Goal: Check status: Check status

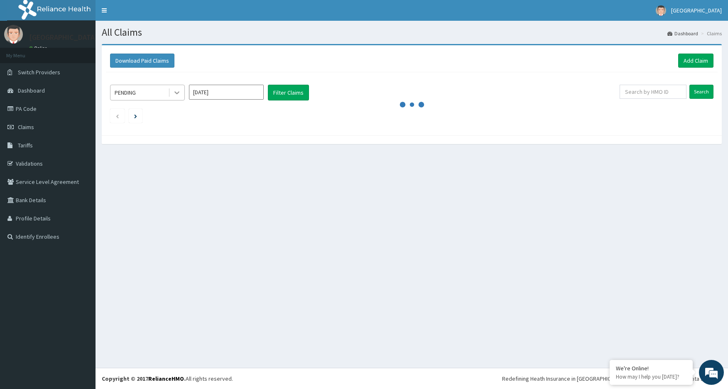
click at [175, 92] on icon at bounding box center [176, 93] width 5 height 3
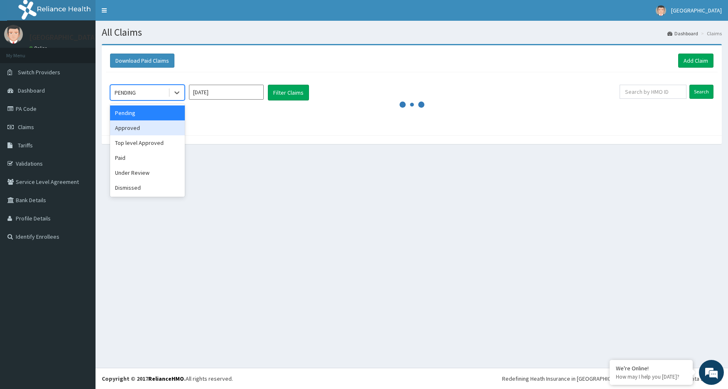
click at [140, 127] on div "Approved" at bounding box center [147, 127] width 75 height 15
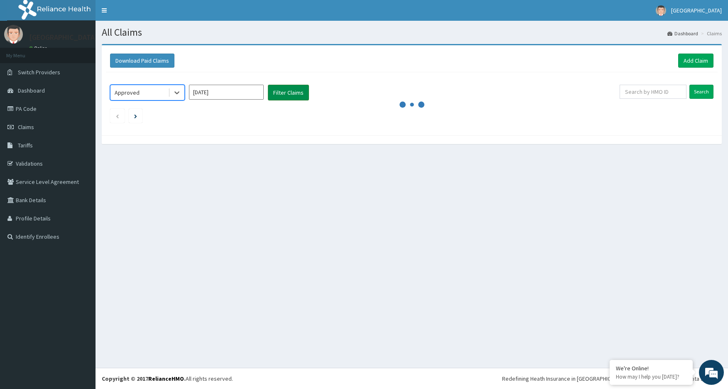
click at [300, 93] on button "Filter Claims" at bounding box center [288, 93] width 41 height 16
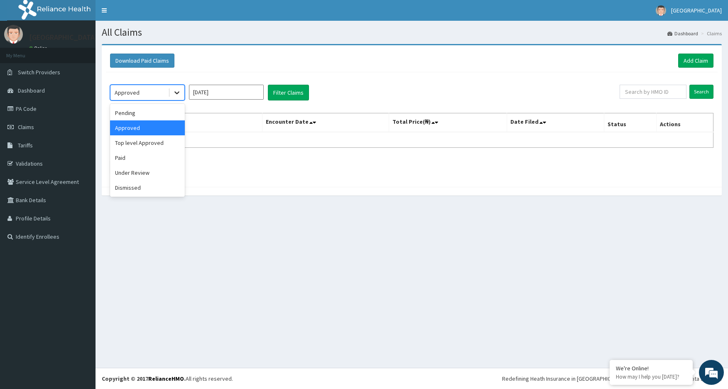
click at [181, 93] on div at bounding box center [176, 92] width 15 height 15
click at [150, 147] on div "Top level Approved" at bounding box center [147, 142] width 75 height 15
click at [274, 89] on button "Filter Claims" at bounding box center [288, 93] width 41 height 16
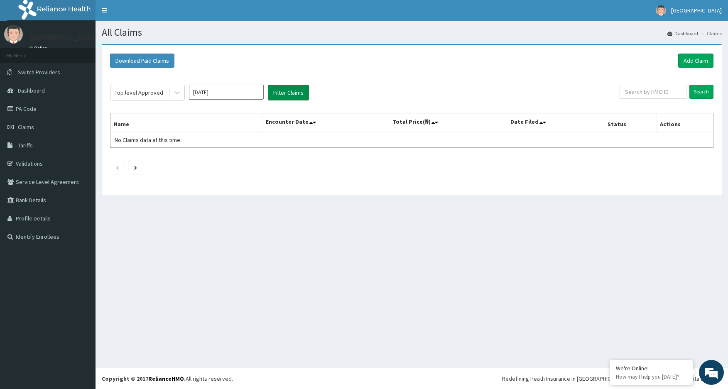
click at [274, 91] on button "Filter Claims" at bounding box center [288, 93] width 41 height 16
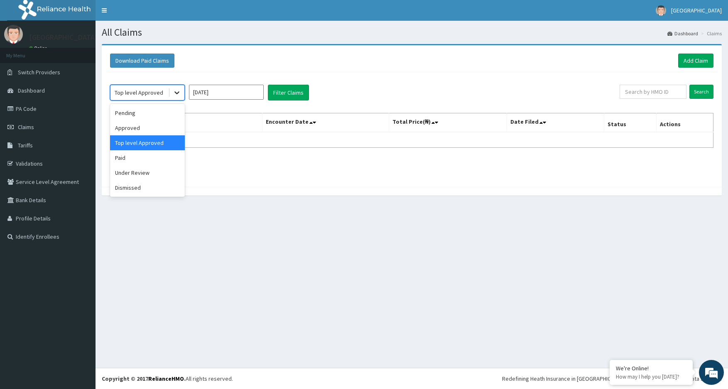
click at [177, 95] on icon at bounding box center [177, 92] width 8 height 8
click at [148, 171] on div "Under Review" at bounding box center [147, 172] width 75 height 15
click at [299, 93] on button "Filter Claims" at bounding box center [288, 93] width 41 height 16
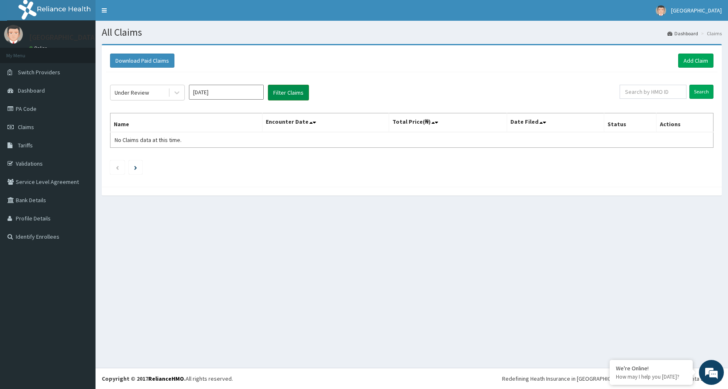
click at [289, 96] on button "Filter Claims" at bounding box center [288, 93] width 41 height 16
click at [294, 91] on button "Filter Claims" at bounding box center [288, 93] width 41 height 16
click at [293, 95] on button "Filter Claims" at bounding box center [288, 93] width 41 height 16
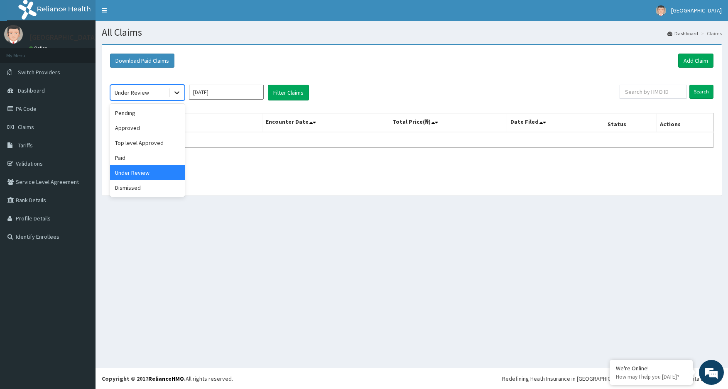
click at [178, 93] on icon at bounding box center [176, 93] width 5 height 3
click at [141, 186] on div "Dismissed" at bounding box center [147, 187] width 75 height 15
click at [280, 92] on button "Filter Claims" at bounding box center [288, 93] width 41 height 16
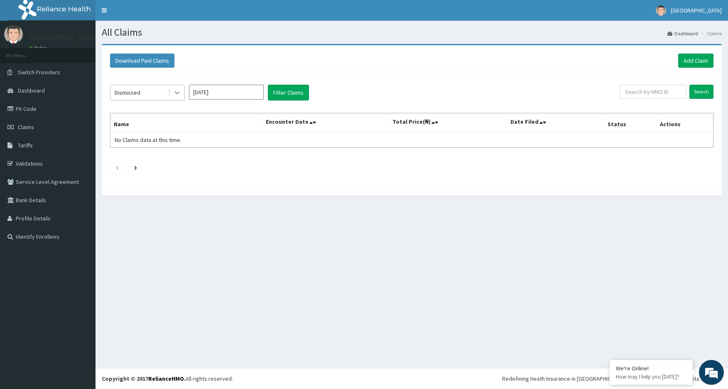
click at [178, 92] on icon at bounding box center [177, 92] width 8 height 8
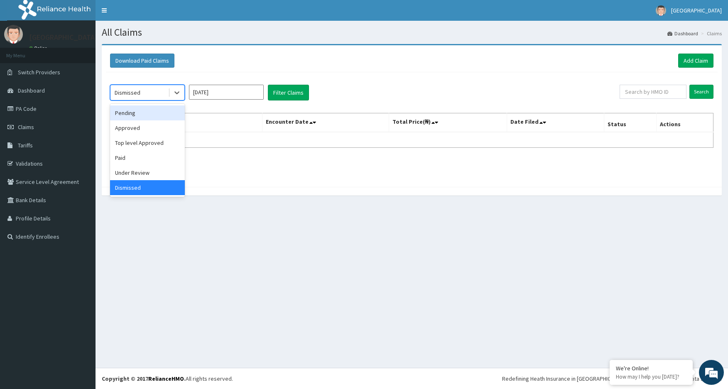
click at [138, 119] on div "Pending" at bounding box center [147, 113] width 75 height 15
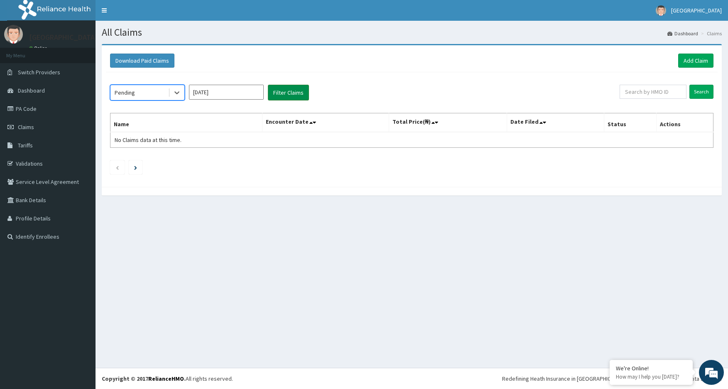
click at [280, 90] on button "Filter Claims" at bounding box center [288, 93] width 41 height 16
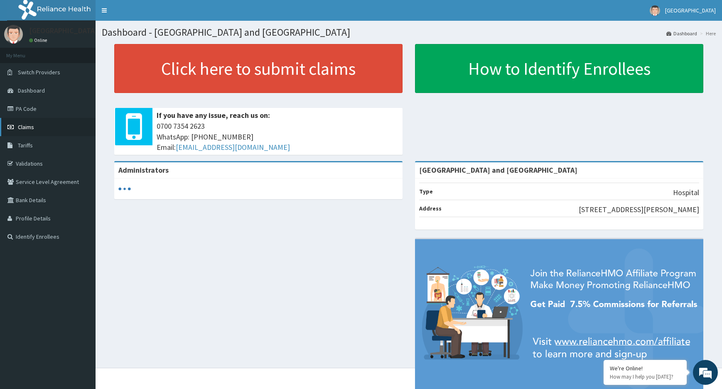
click at [14, 126] on icon at bounding box center [11, 127] width 8 height 6
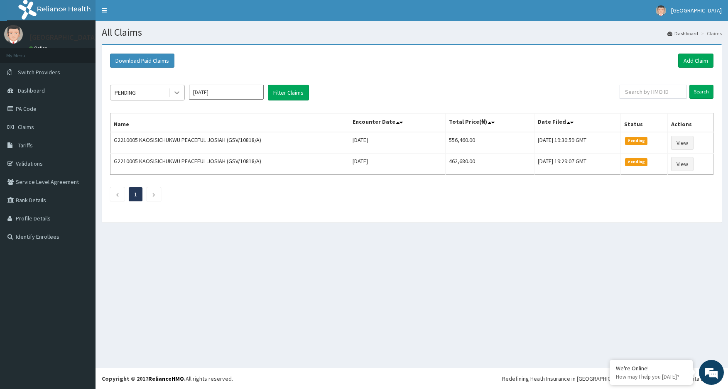
click at [175, 93] on icon at bounding box center [177, 92] width 8 height 8
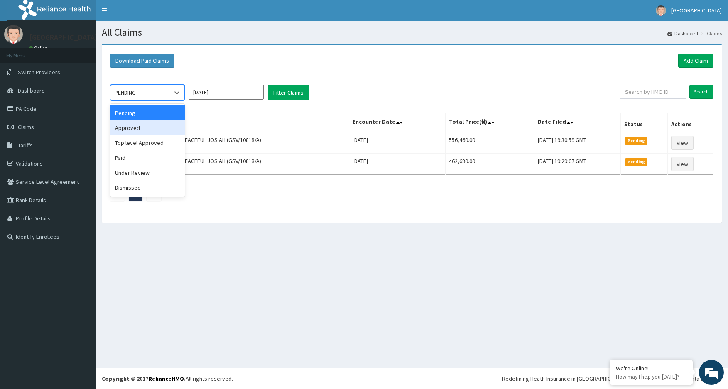
click at [160, 125] on div "Approved" at bounding box center [147, 127] width 75 height 15
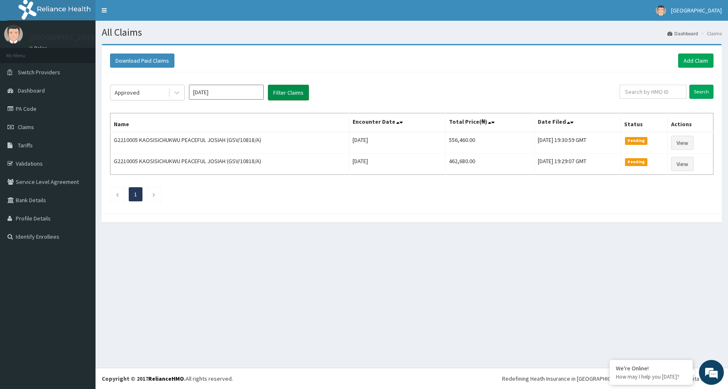
click at [287, 95] on button "Filter Claims" at bounding box center [288, 93] width 41 height 16
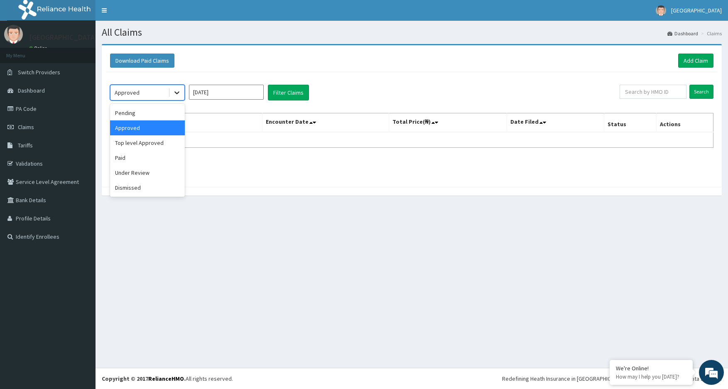
click at [174, 94] on icon at bounding box center [177, 92] width 8 height 8
click at [158, 143] on div "Top level Approved" at bounding box center [147, 142] width 75 height 15
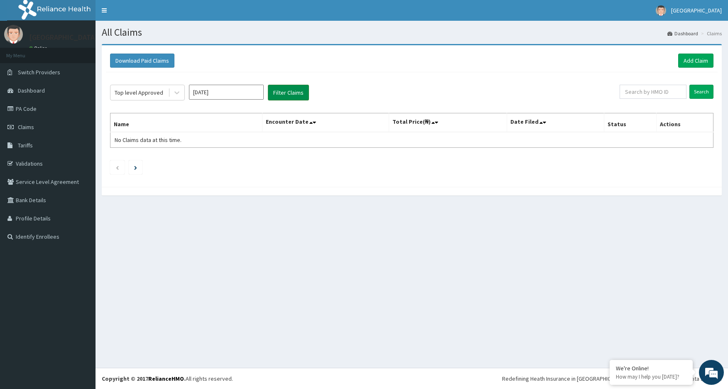
click at [296, 92] on button "Filter Claims" at bounding box center [288, 93] width 41 height 16
click at [176, 92] on icon at bounding box center [177, 92] width 8 height 8
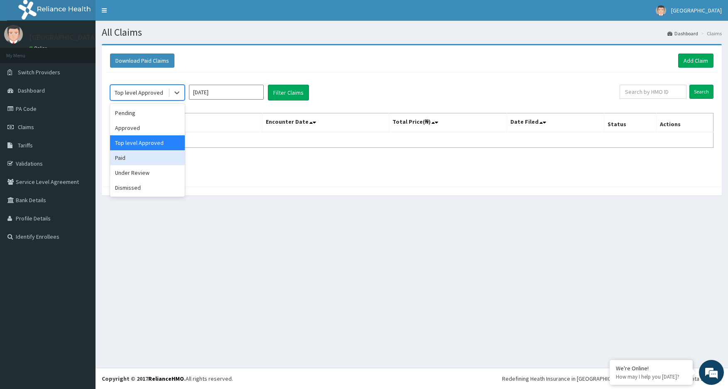
click at [136, 159] on div "Paid" at bounding box center [147, 157] width 75 height 15
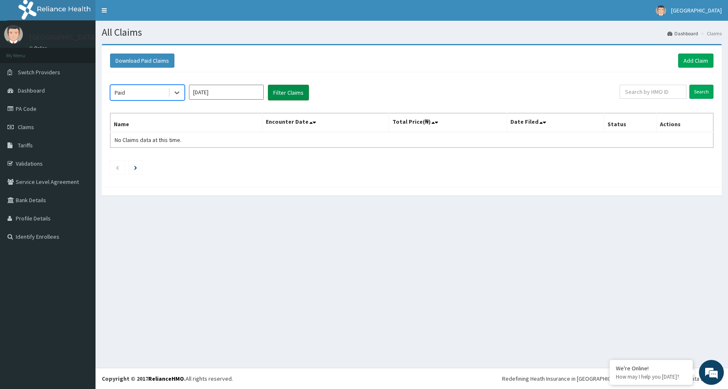
click at [286, 93] on button "Filter Claims" at bounding box center [288, 93] width 41 height 16
